Goal: Navigation & Orientation: Find specific page/section

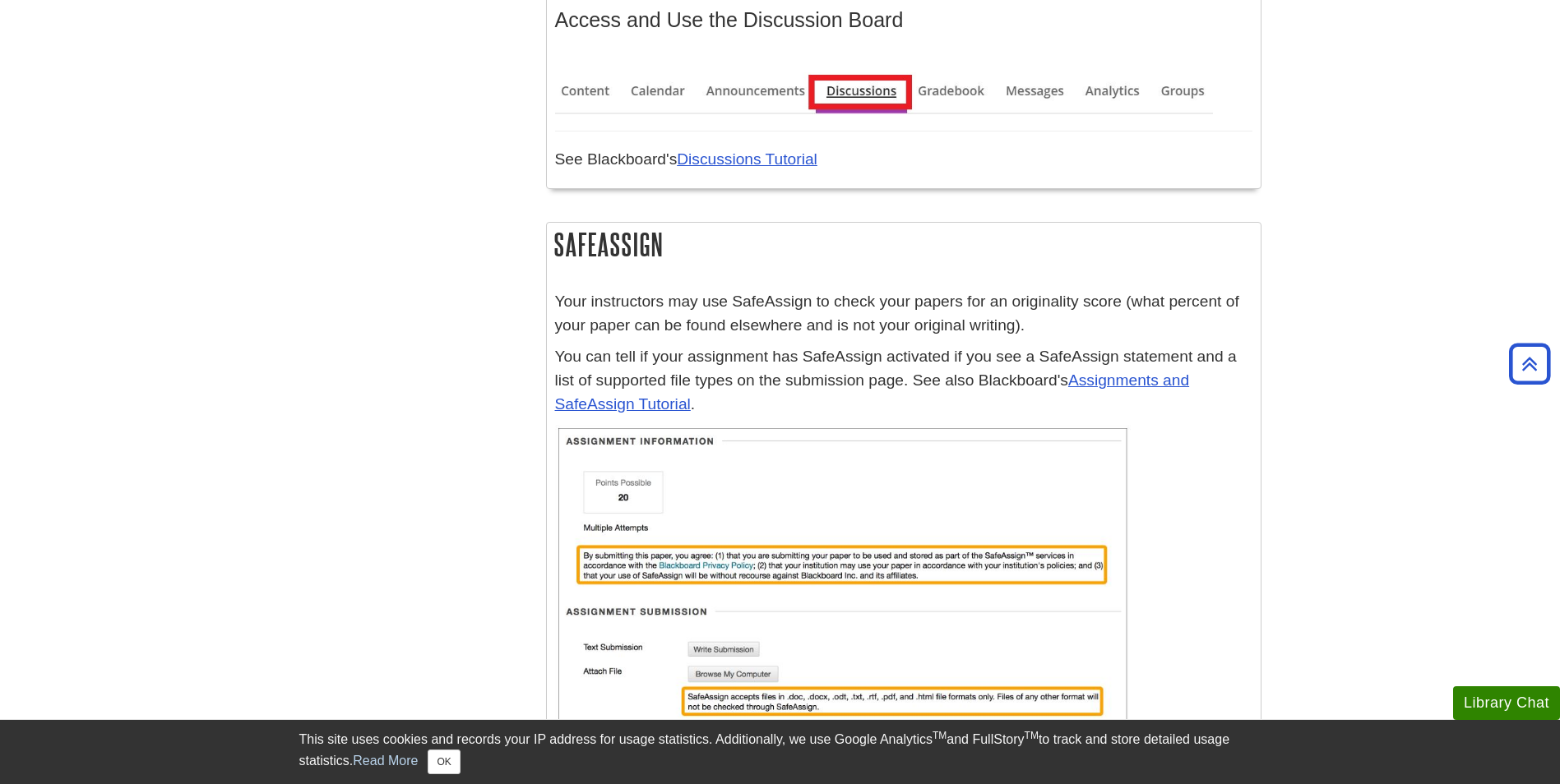
scroll to position [3781, 0]
